Goal: Task Accomplishment & Management: Manage account settings

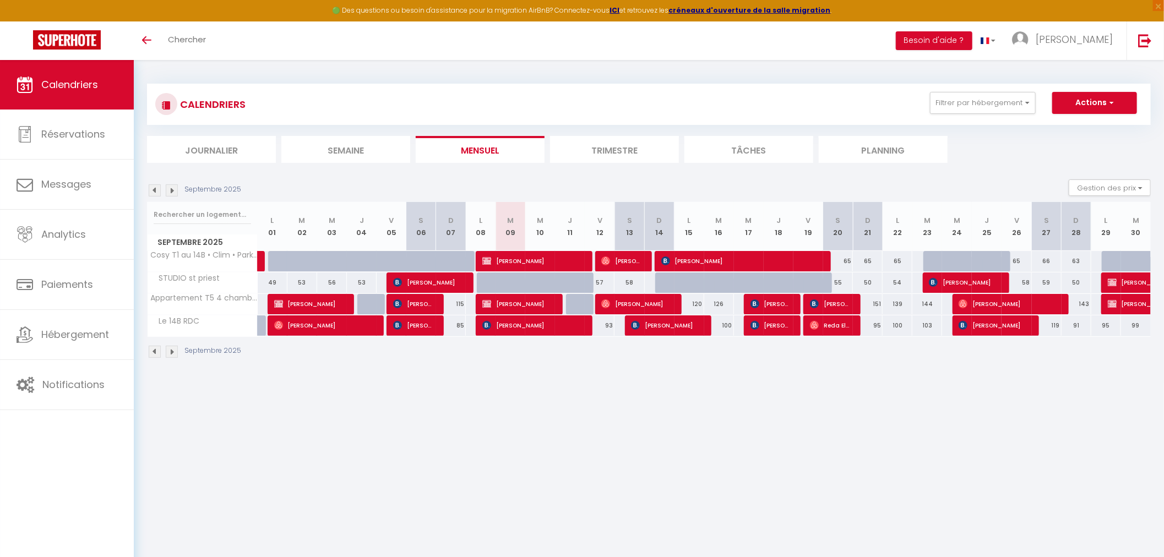
click at [669, 458] on body "🟢 Des questions ou besoin d'assistance pour la migration AirBnB? Connectez-vous…" at bounding box center [582, 338] width 1164 height 557
click at [628, 262] on span "[PERSON_NAME]" at bounding box center [621, 260] width 40 height 21
select select "OK"
select select "0"
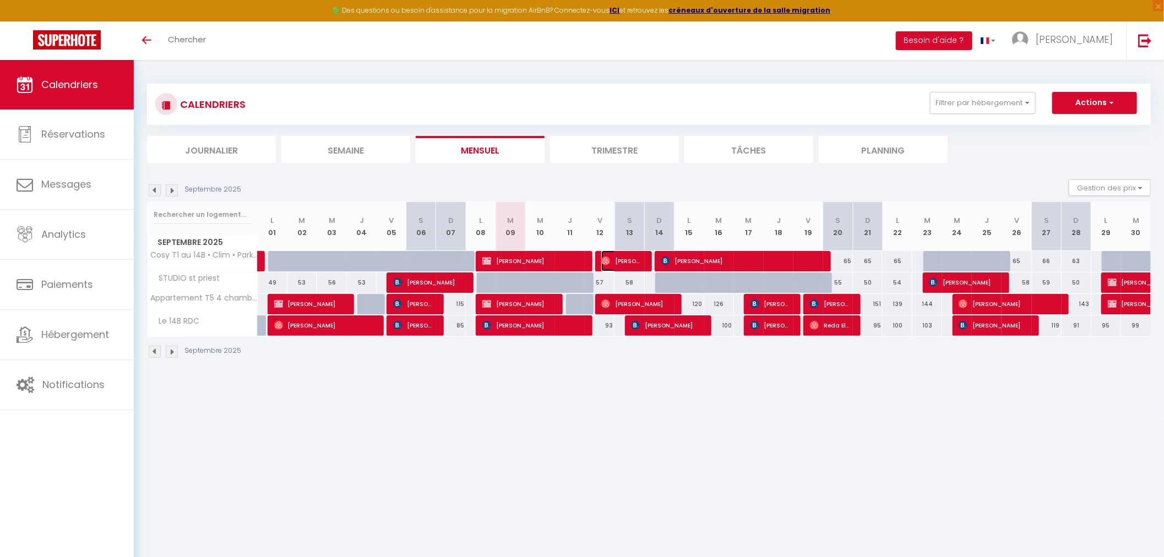
select select "0"
select select "1"
select select
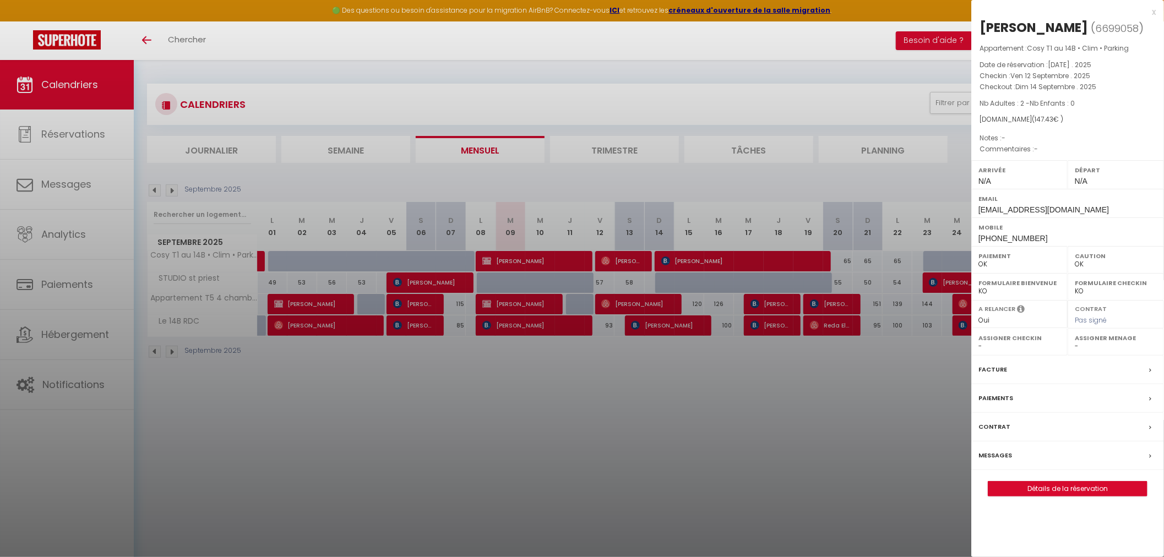
click at [651, 374] on div at bounding box center [582, 278] width 1164 height 557
